Goal: Transaction & Acquisition: Book appointment/travel/reservation

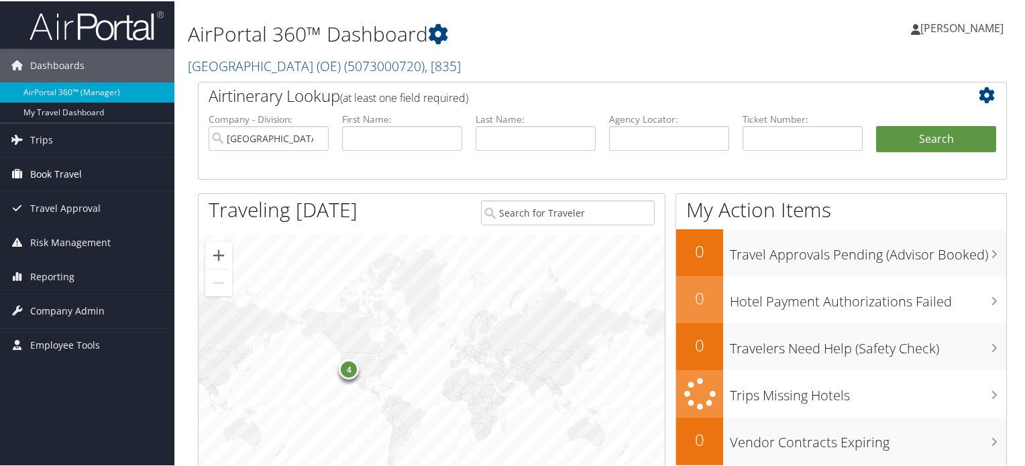
click at [72, 171] on span "Book Travel" at bounding box center [56, 173] width 52 height 34
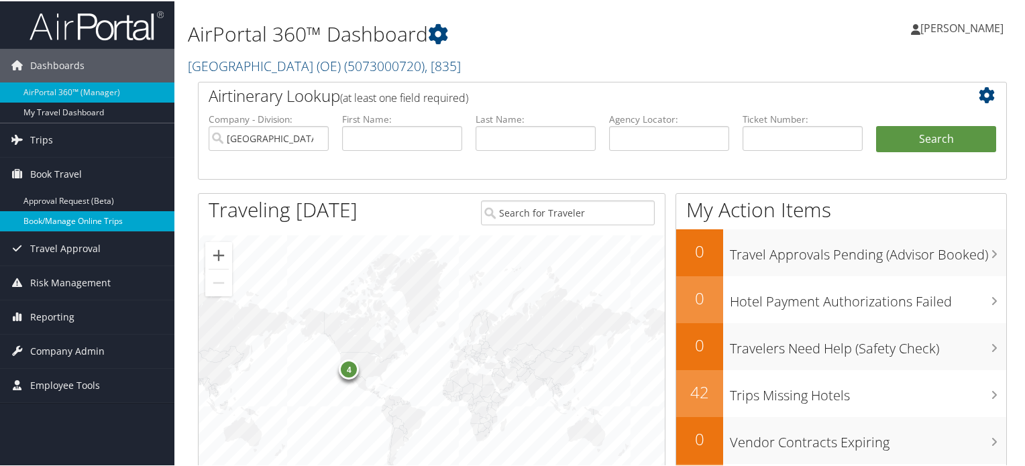
click at [98, 214] on link "Book/Manage Online Trips" at bounding box center [87, 220] width 174 height 20
